Goal: Information Seeking & Learning: Learn about a topic

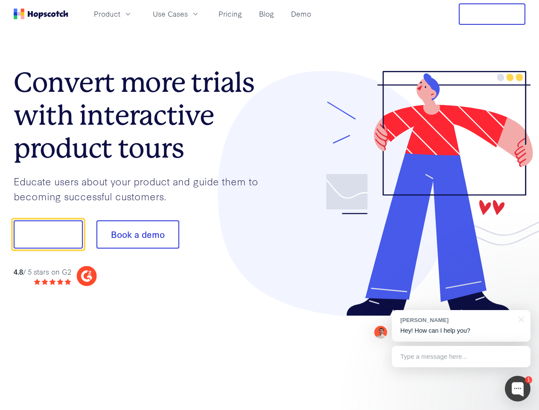
click at [270, 205] on div at bounding box center [398, 193] width 256 height 245
click at [120, 14] on span "Product" at bounding box center [107, 14] width 26 height 11
click at [188, 14] on span "Use Cases" at bounding box center [170, 14] width 35 height 11
click at [492, 14] on button "Free Trial" at bounding box center [492, 13] width 67 height 21
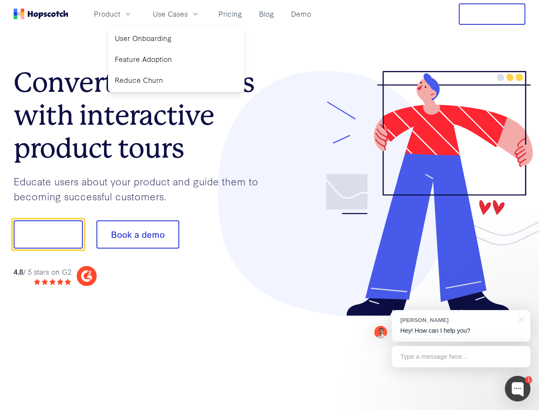
click at [48, 234] on button "Show me!" at bounding box center [48, 234] width 69 height 28
click at [137, 234] on button "Book a demo" at bounding box center [137, 234] width 83 height 28
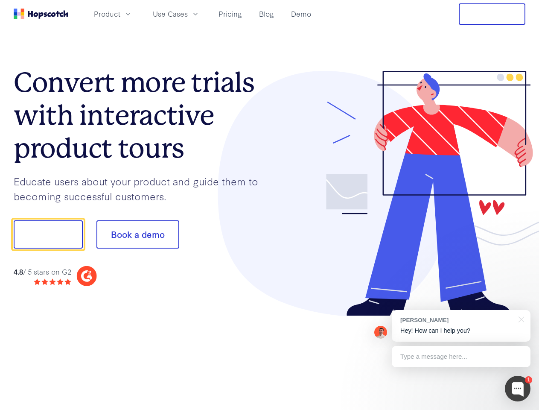
click at [518, 388] on div at bounding box center [518, 389] width 26 height 26
click at [461, 326] on div "[PERSON_NAME] Hey! How can I help you?" at bounding box center [461, 326] width 139 height 32
click at [520, 318] on div at bounding box center [451, 233] width 160 height 285
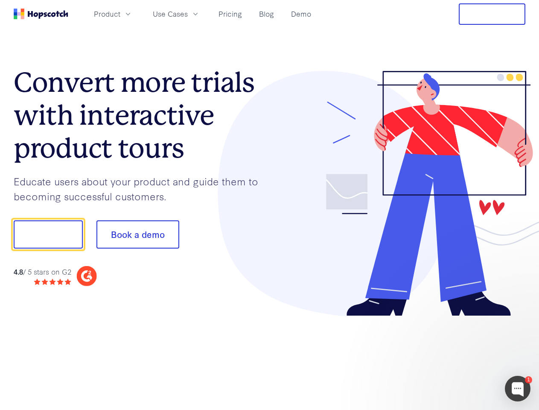
click at [461, 356] on div at bounding box center [451, 290] width 160 height 170
